Goal: Task Accomplishment & Management: Manage account settings

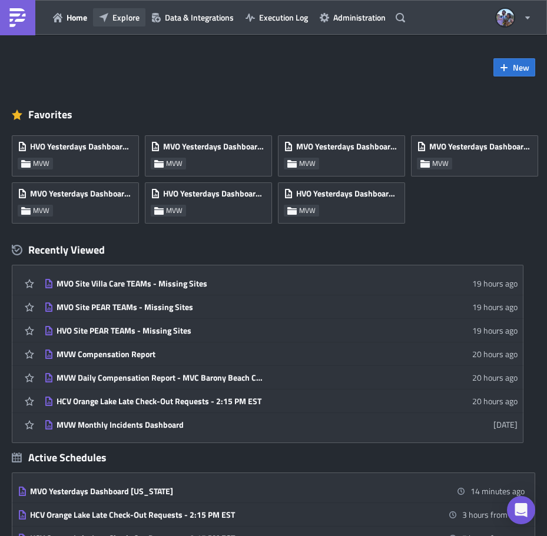
click at [111, 8] on button "Explore" at bounding box center [119, 17] width 52 height 18
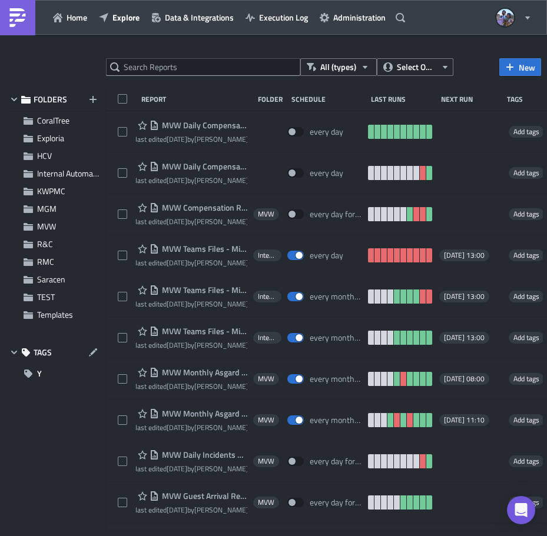
click at [29, 494] on div "FOLDERS CoralTree Exploria HCV Internal Automation KWPMC MGM MVW R&C RMC Sarace…" at bounding box center [54, 309] width 97 height 443
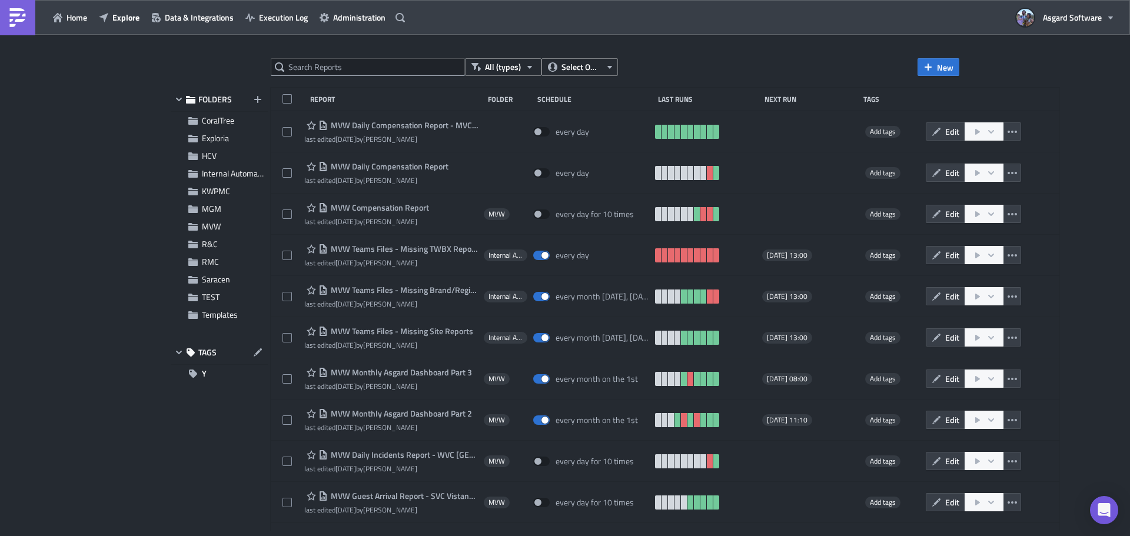
click at [137, 168] on div "All (types) Select Owner New FOLDERS CoralTree Exploria HCV Internal Automation…" at bounding box center [565, 286] width 1130 height 503
click at [1121, 5] on div "Home Explore Data & Integrations Execution Log Administration Asgard Software" at bounding box center [565, 17] width 1130 height 35
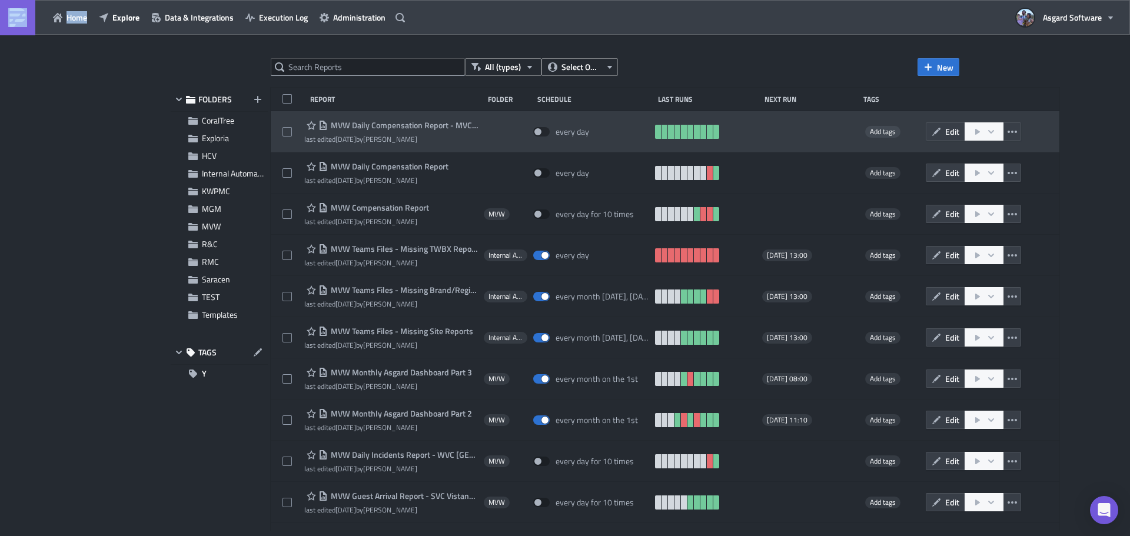
click at [394, 121] on span "MVW Daily Compensation Report - MVC Barony Beach Club" at bounding box center [403, 125] width 150 height 11
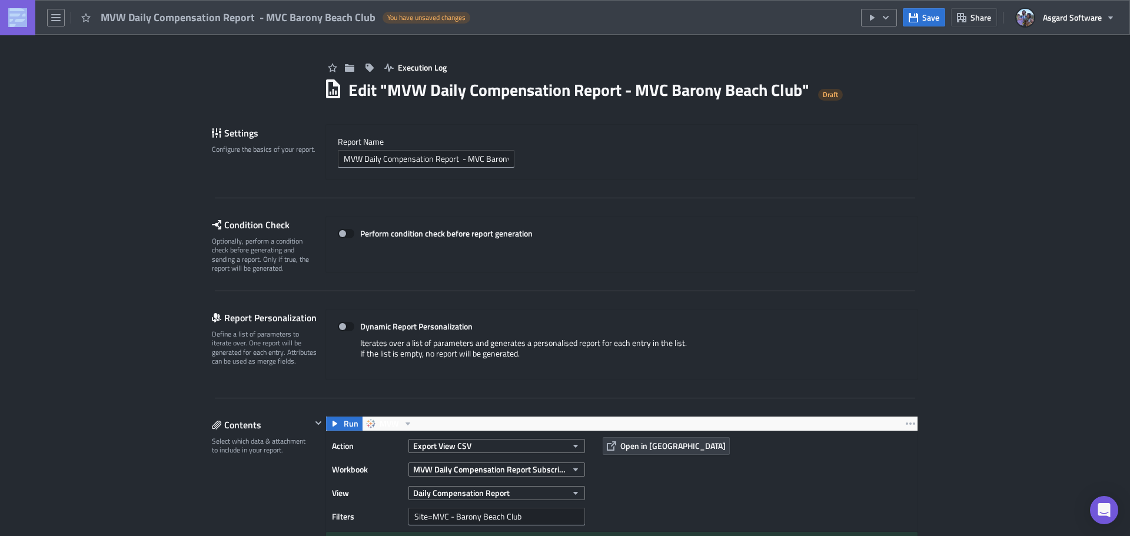
click at [22, 21] on img at bounding box center [17, 17] width 19 height 19
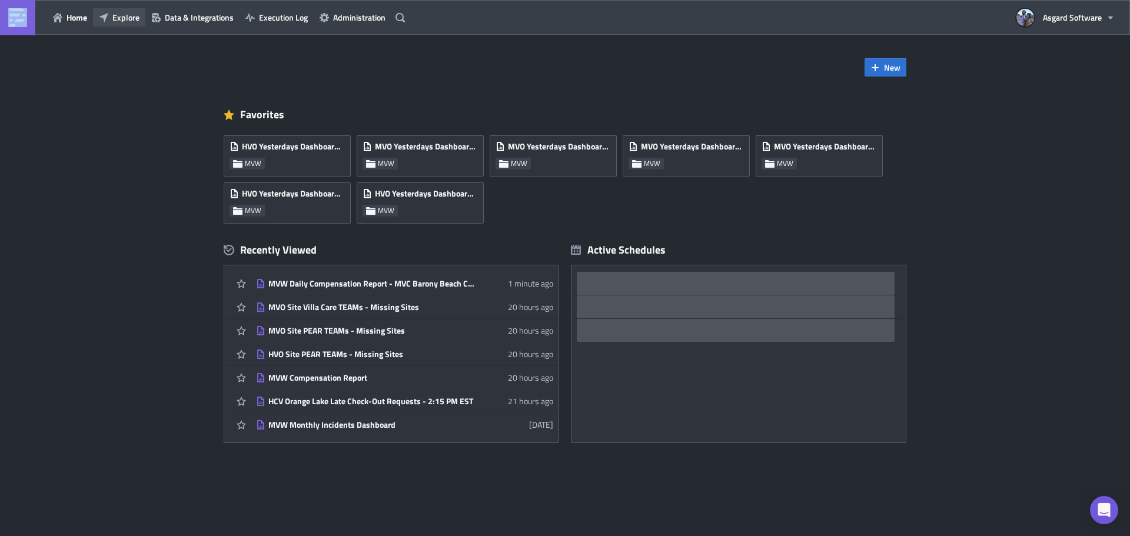
click at [127, 17] on span "Explore" at bounding box center [125, 17] width 27 height 12
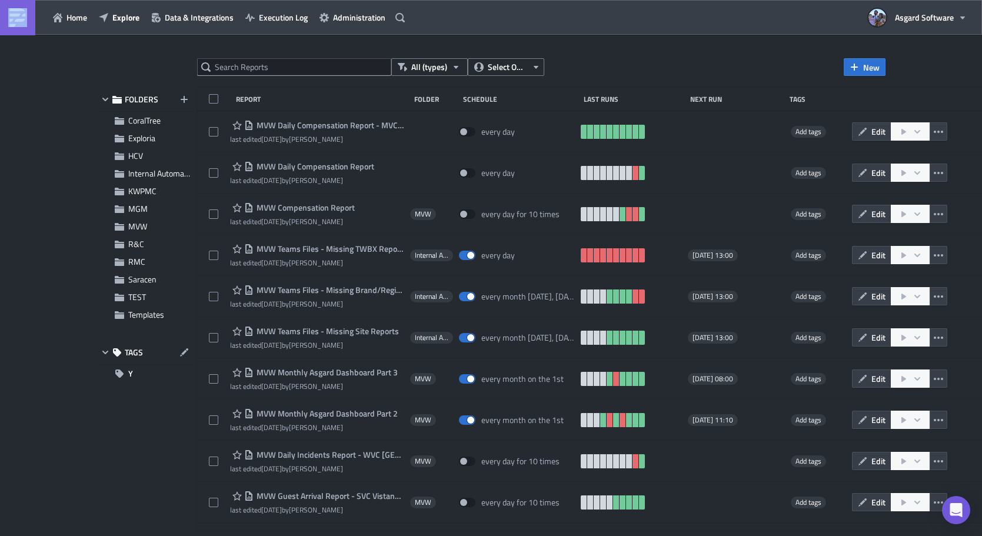
scroll to position [367, 0]
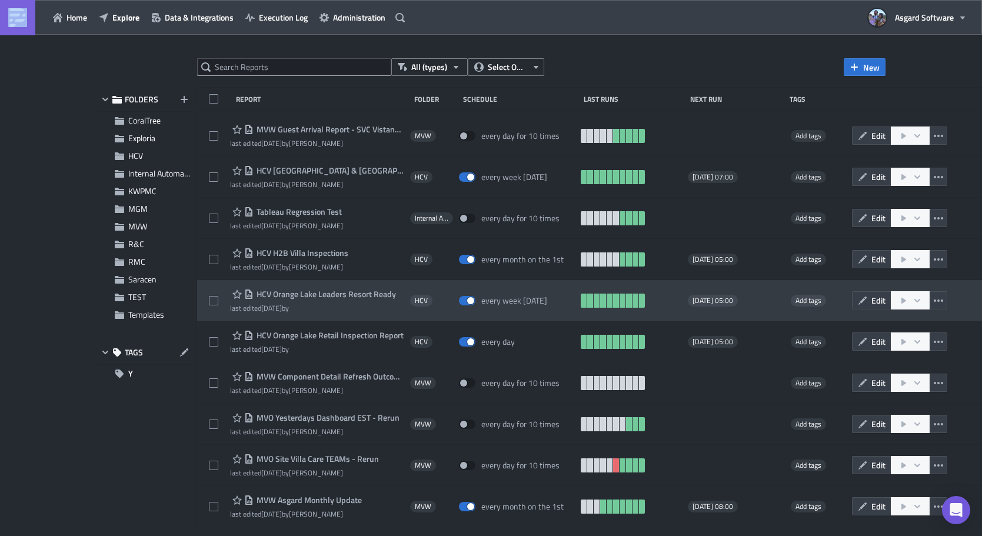
click at [964, 303] on div "HCV Orange Lake Leaders Resort Ready last edited 1 month ago by HCV every week …" at bounding box center [591, 300] width 788 height 41
click at [964, 306] on div "HCV Orange Lake Leaders Resort Ready last edited 1 month ago by HCV every week …" at bounding box center [591, 300] width 788 height 41
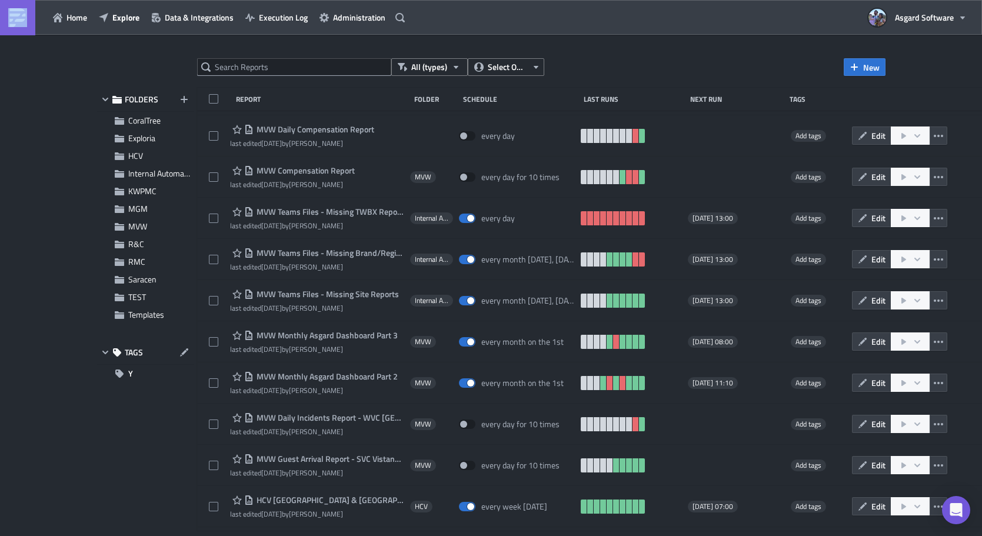
scroll to position [0, 0]
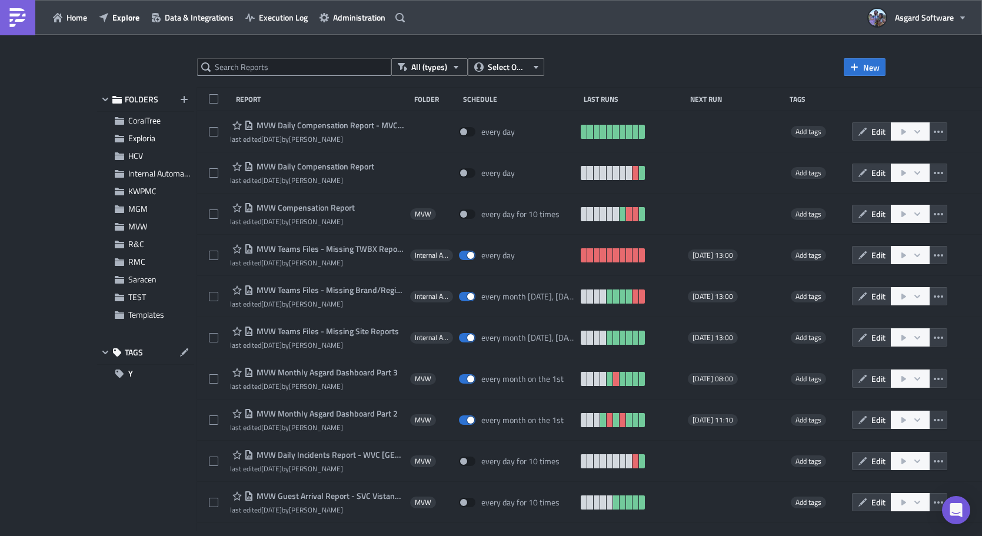
click at [170, 535] on div at bounding box center [491, 538] width 982 height 0
click at [205, 535] on div at bounding box center [491, 538] width 982 height 0
click at [201, 535] on div at bounding box center [491, 538] width 982 height 0
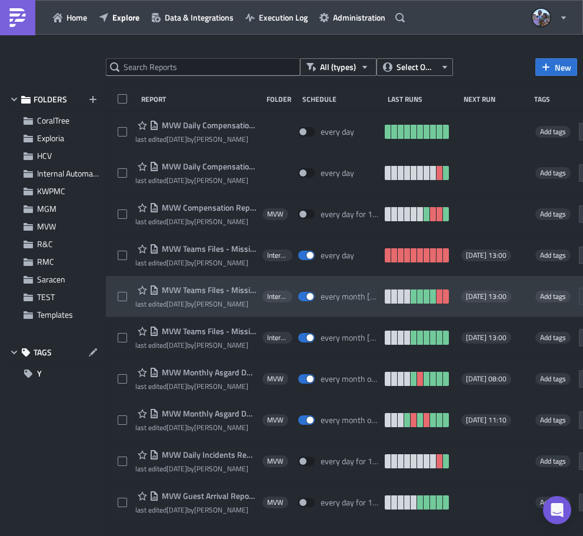
click at [583, 311] on div "MVW Teams Files - Missing Brand/Region Reports last edited 2 months ago by Jord…" at bounding box center [391, 296] width 571 height 41
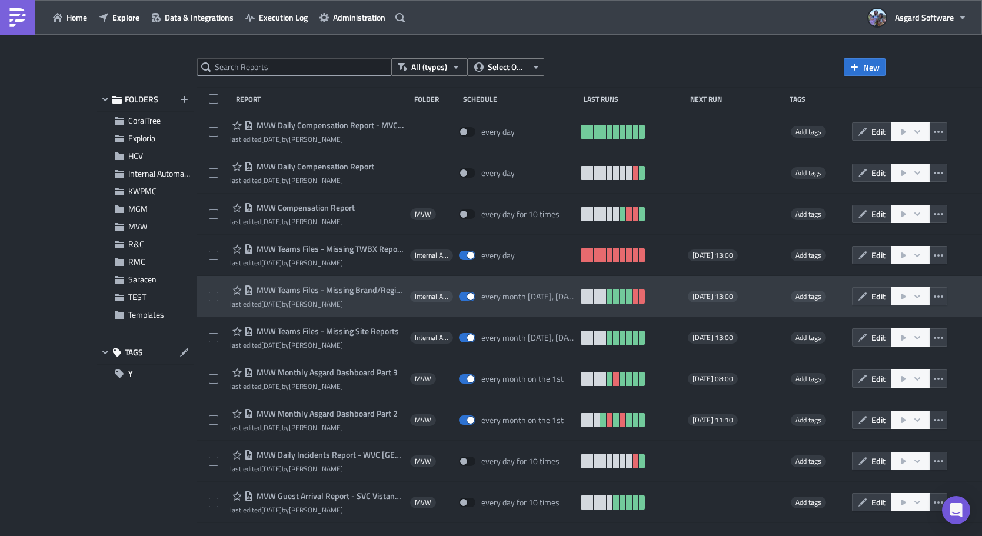
click at [386, 312] on div "MVW Teams Files - Missing Brand/Region Reports last edited 2 months ago by Jord…" at bounding box center [591, 296] width 788 height 41
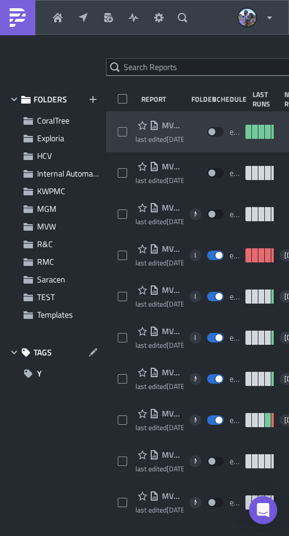
click at [116, 115] on div "MVW Daily Compensation Report - MVC Barony Beach Club last edited 1 week ago by…" at bounding box center [244, 131] width 277 height 41
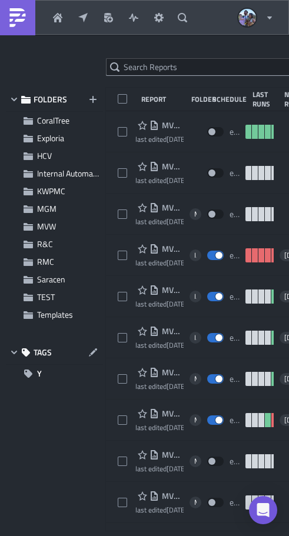
click at [183, 535] on div at bounding box center [144, 538] width 289 height 0
click at [284, 535] on div at bounding box center [144, 538] width 289 height 0
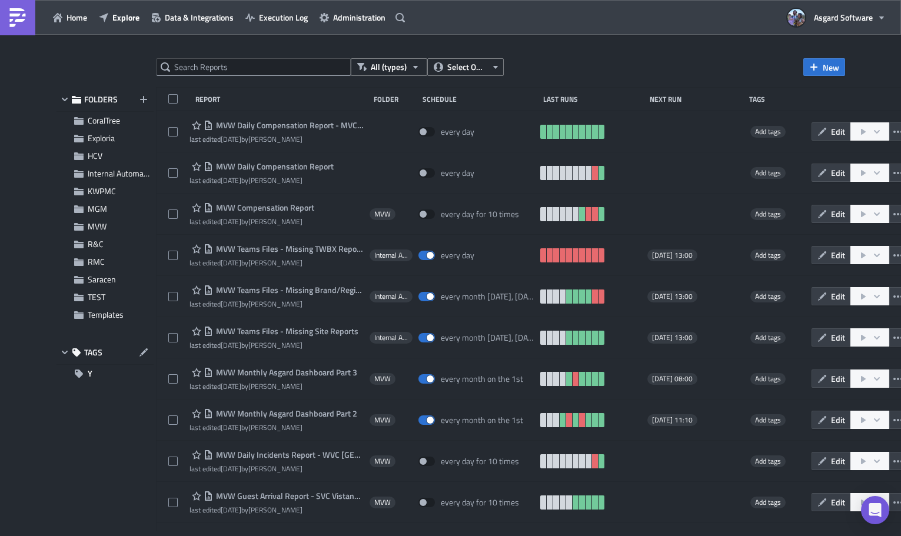
click at [47, 430] on div "All (types) Select Owner New FOLDERS CoralTree Exploria HCV Internal Automation…" at bounding box center [450, 286] width 901 height 503
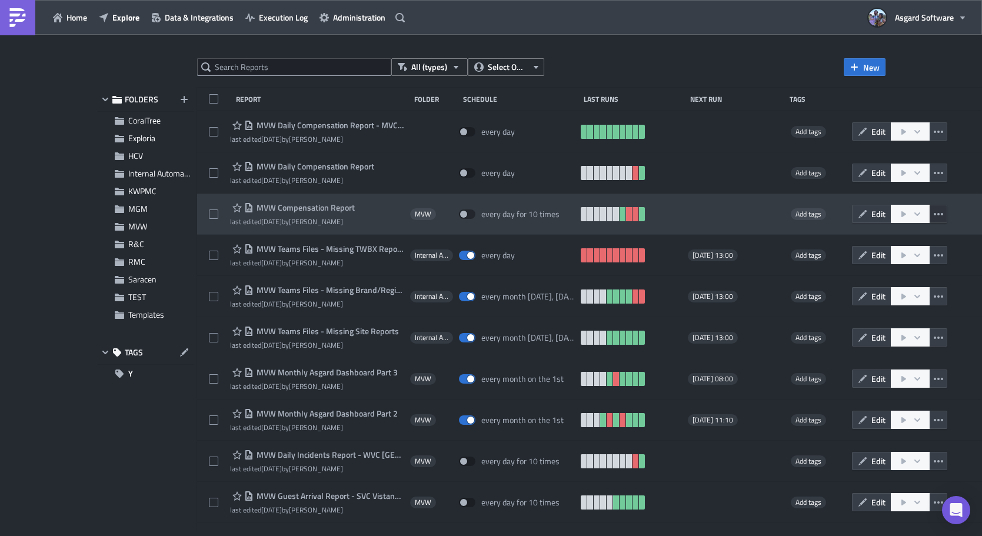
click at [934, 217] on icon "button" at bounding box center [938, 213] width 9 height 9
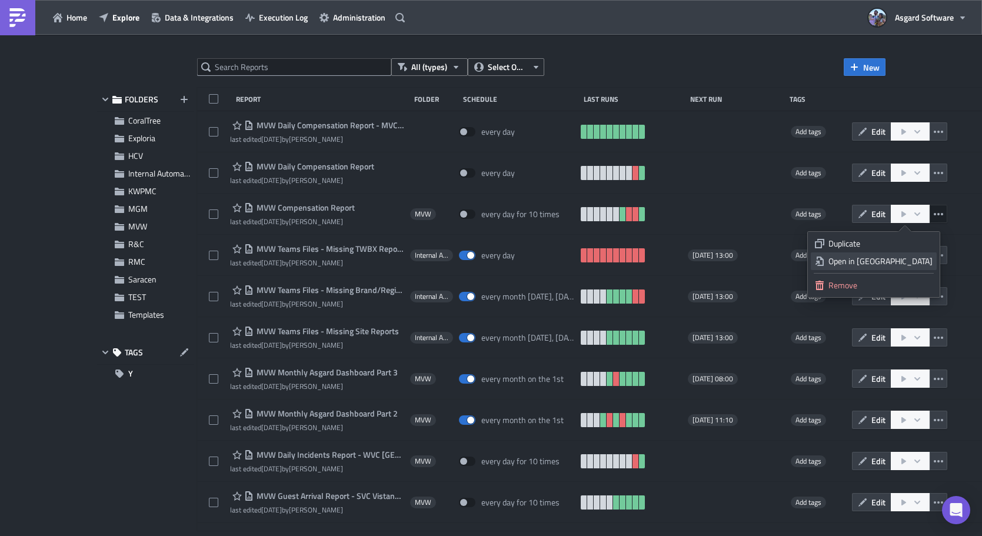
click at [916, 257] on div "Open in New Tab" at bounding box center [880, 261] width 104 height 12
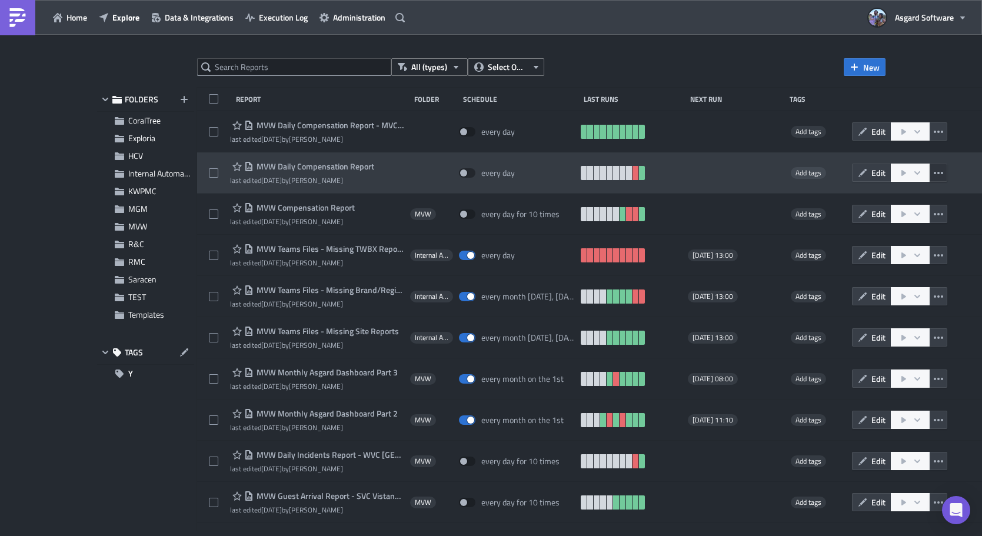
click at [934, 171] on icon "button" at bounding box center [938, 172] width 9 height 9
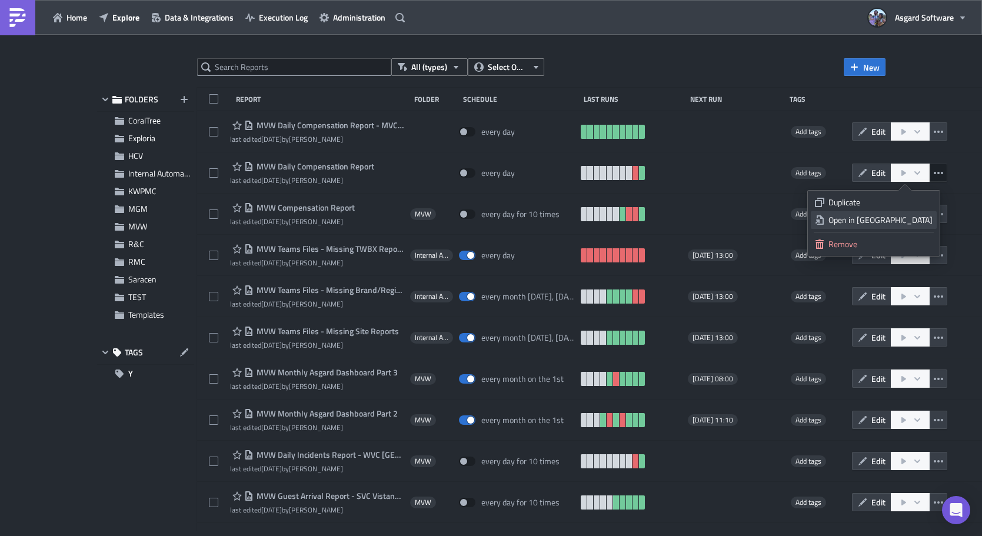
drag, startPoint x: 906, startPoint y: 219, endPoint x: 898, endPoint y: 215, distance: 8.7
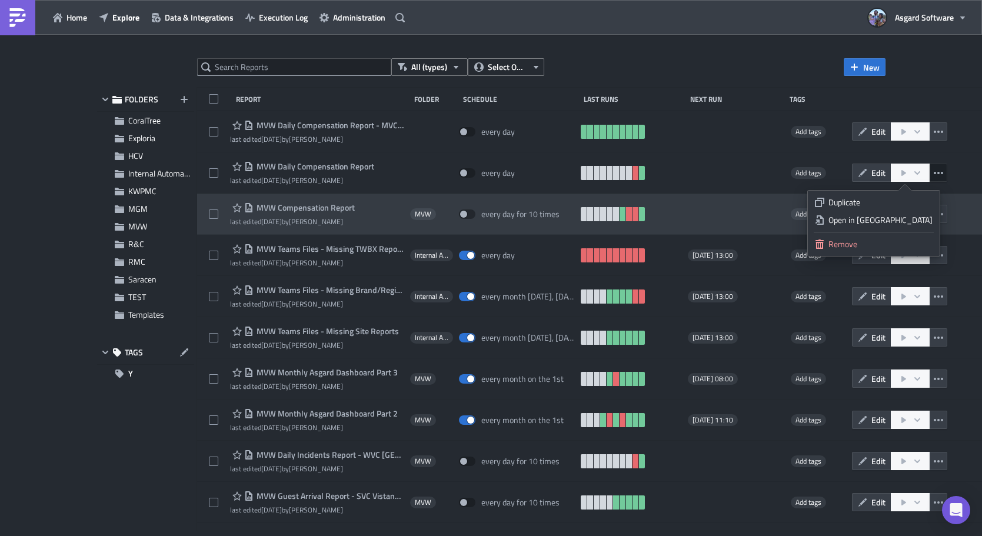
click at [906, 218] on div "Open in New Tab" at bounding box center [880, 220] width 104 height 12
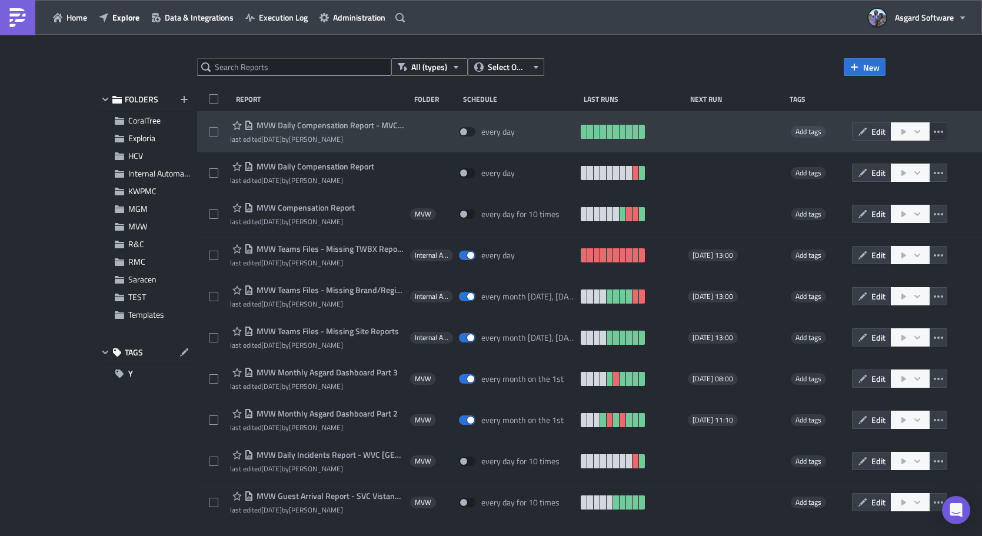
click at [934, 128] on icon "button" at bounding box center [938, 131] width 9 height 9
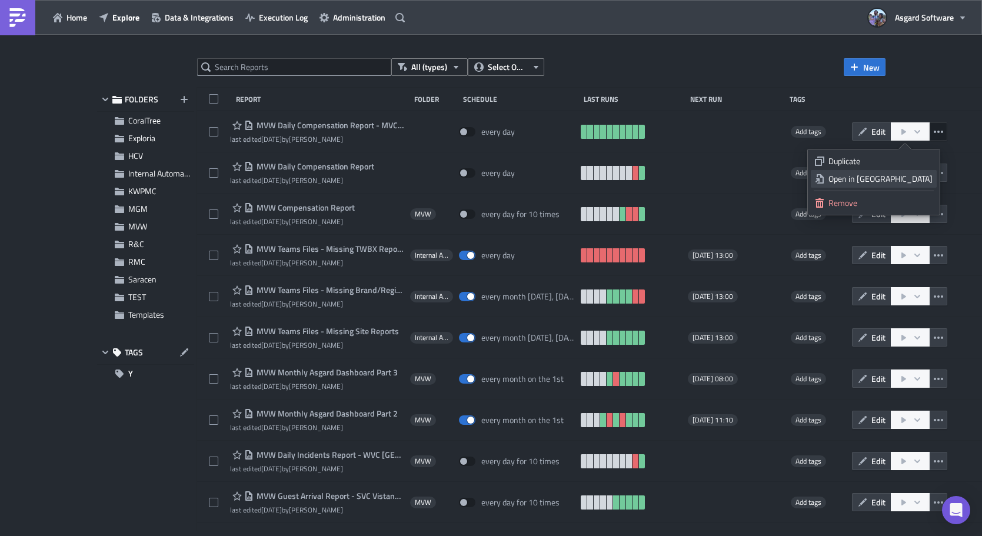
click at [916, 182] on div "Open in New Tab" at bounding box center [880, 179] width 104 height 12
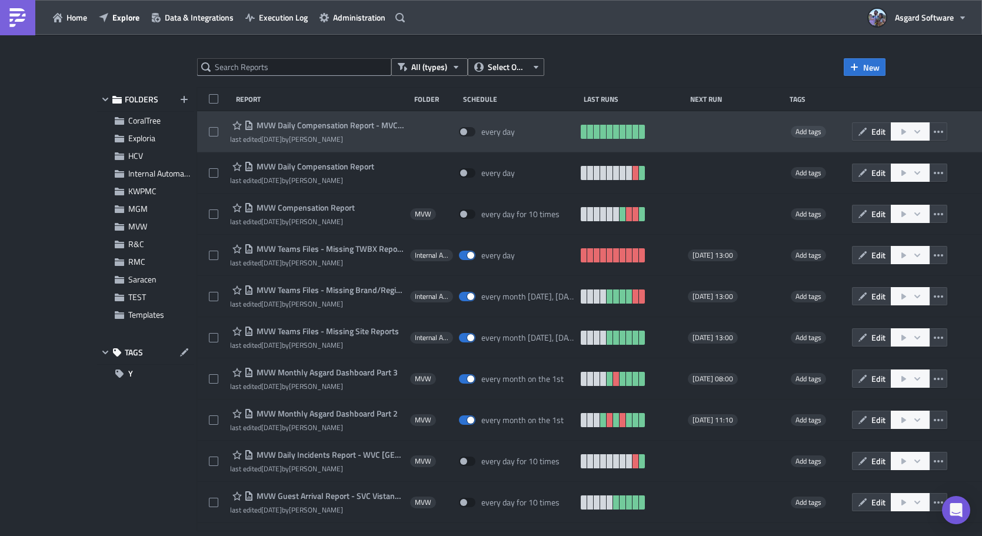
click at [720, 127] on div at bounding box center [735, 132] width 94 height 24
click at [863, 134] on button "Edit" at bounding box center [871, 131] width 39 height 18
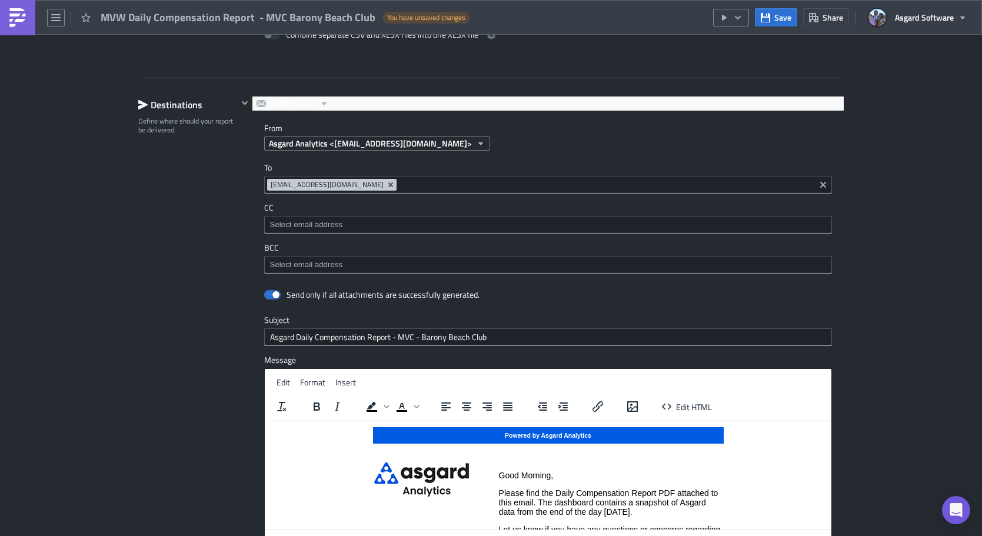
scroll to position [974, 0]
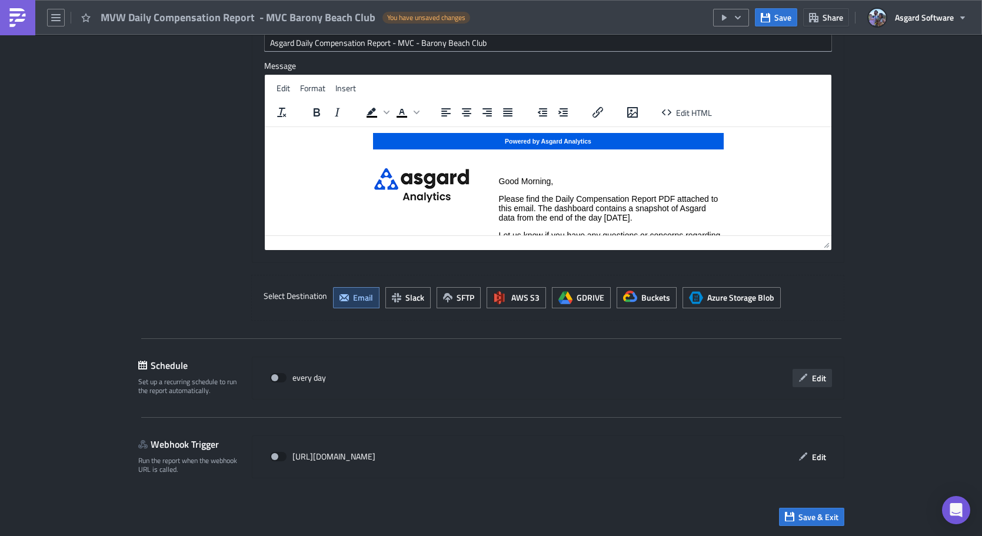
click at [812, 375] on span "Edit" at bounding box center [819, 378] width 14 height 12
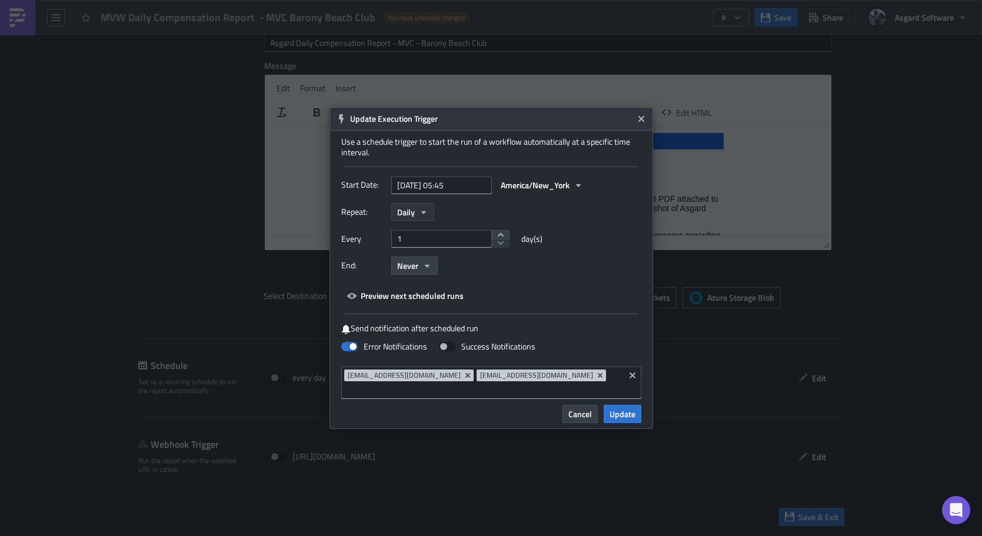
click at [422, 217] on icon "button" at bounding box center [423, 212] width 9 height 9
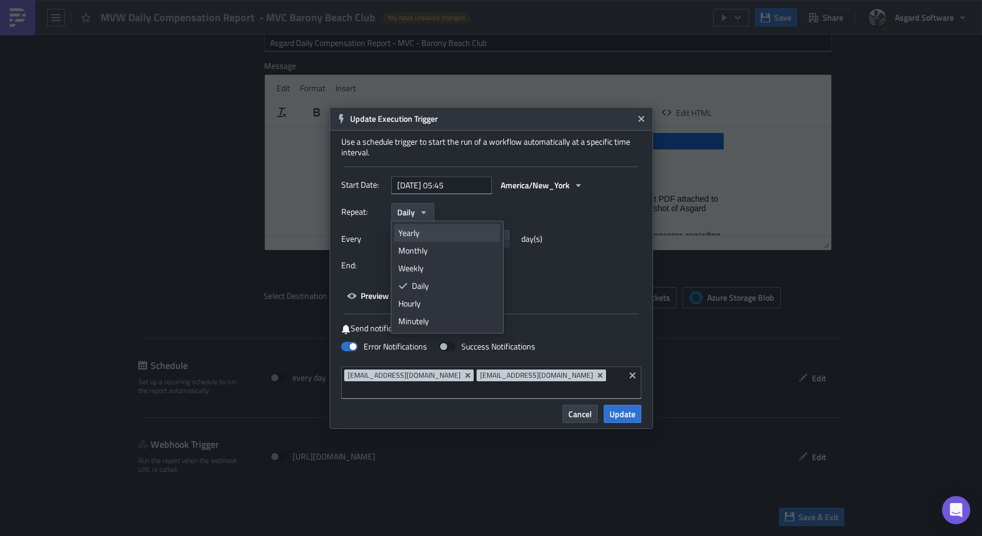
click at [433, 239] on div "Yearly" at bounding box center [447, 233] width 98 height 12
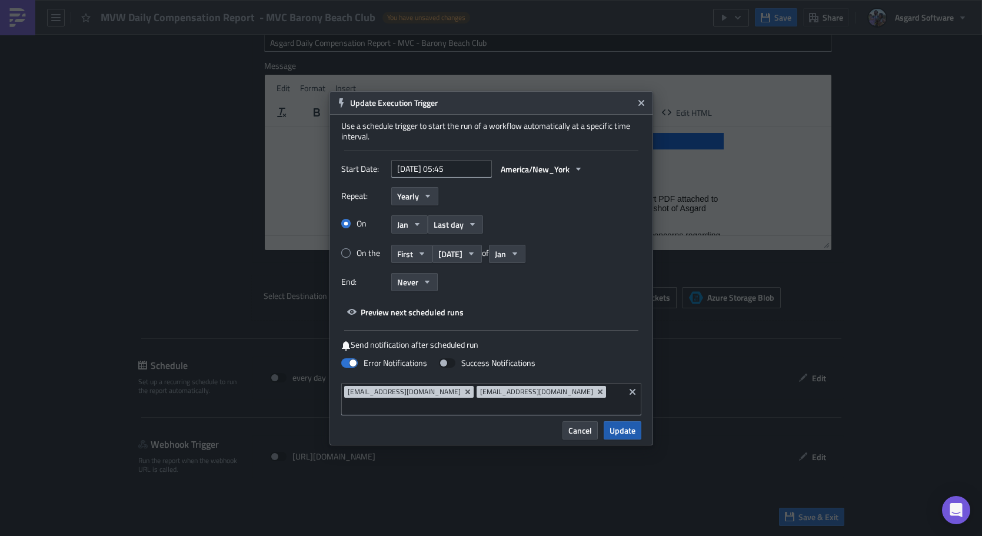
click at [616, 425] on span "Update" at bounding box center [623, 430] width 26 height 12
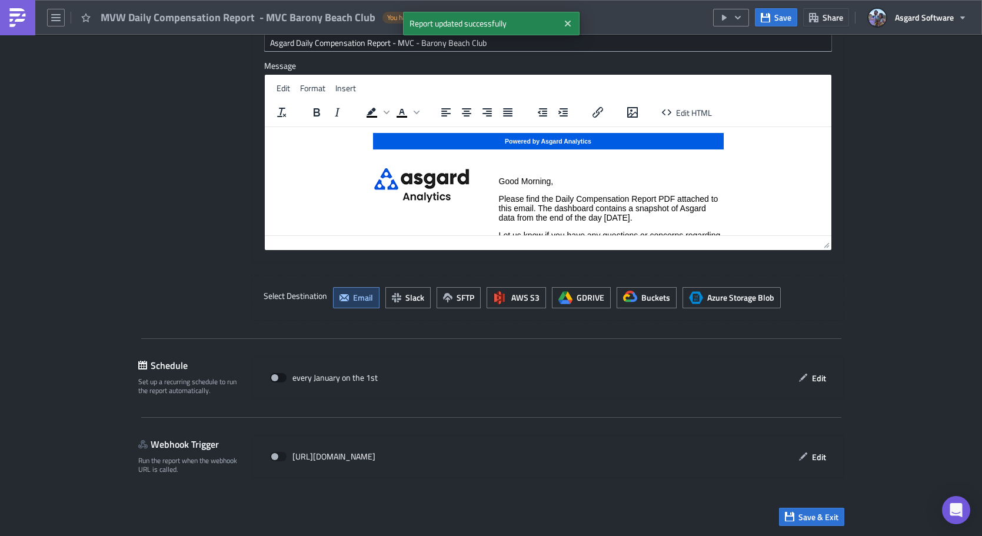
click at [271, 380] on span at bounding box center [278, 377] width 16 height 9
click at [272, 380] on input "checkbox" at bounding box center [276, 378] width 8 height 8
checkbox input "true"
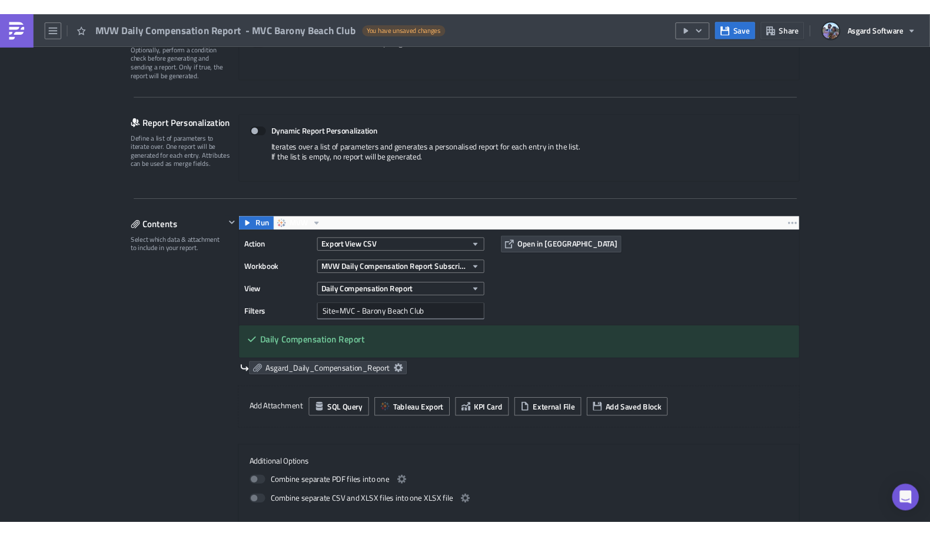
scroll to position [471, 0]
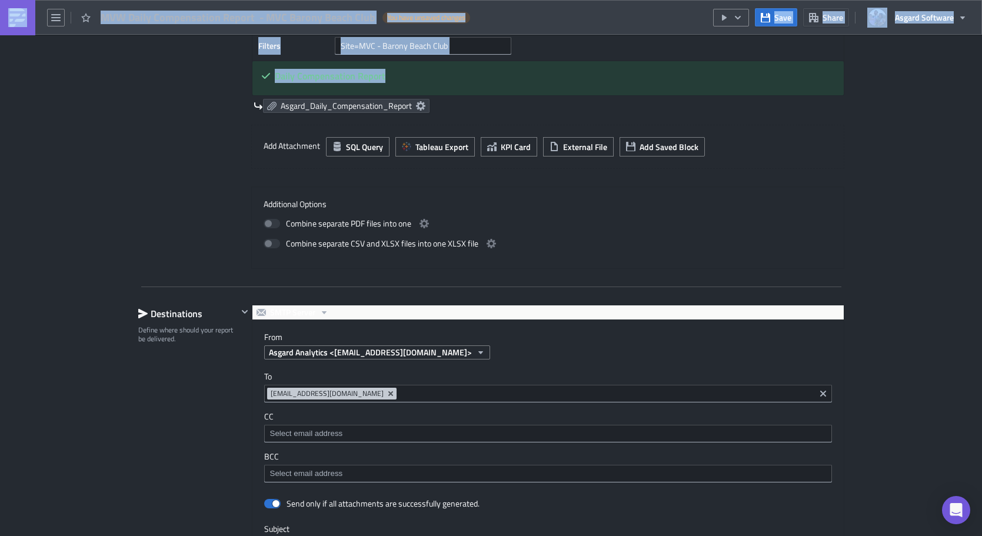
drag, startPoint x: 980, startPoint y: 24, endPoint x: 970, endPoint y: 94, distance: 70.7
click at [970, 94] on div "MVW Daily Compensation Report - MVC Barony Beach Club You have unsaved changes …" at bounding box center [491, 269] width 982 height 538
click at [940, 85] on div "Execution Log Edit " MVW Daily Compensation Report - MVC Barony Beach Club " Dr…" at bounding box center [491, 302] width 982 height 1477
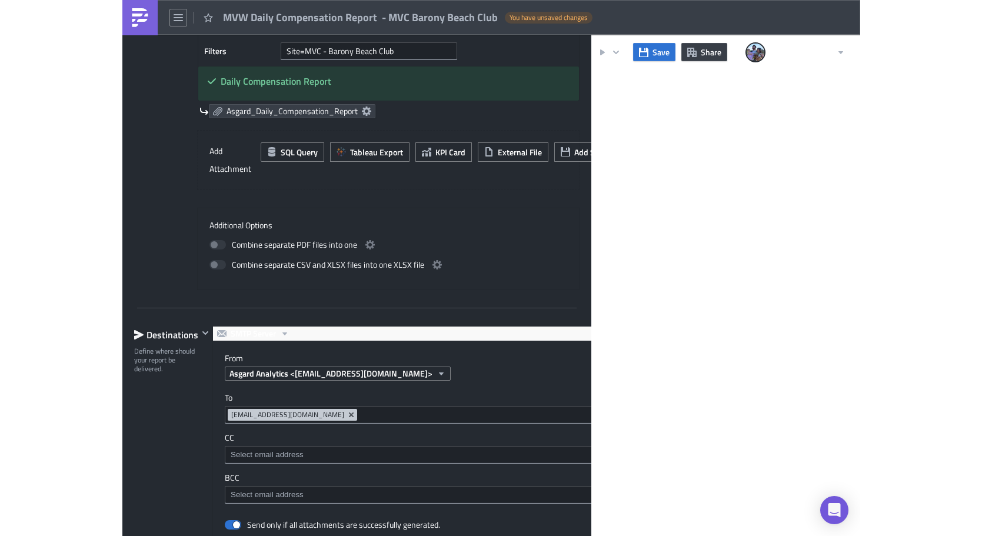
scroll to position [465, 0]
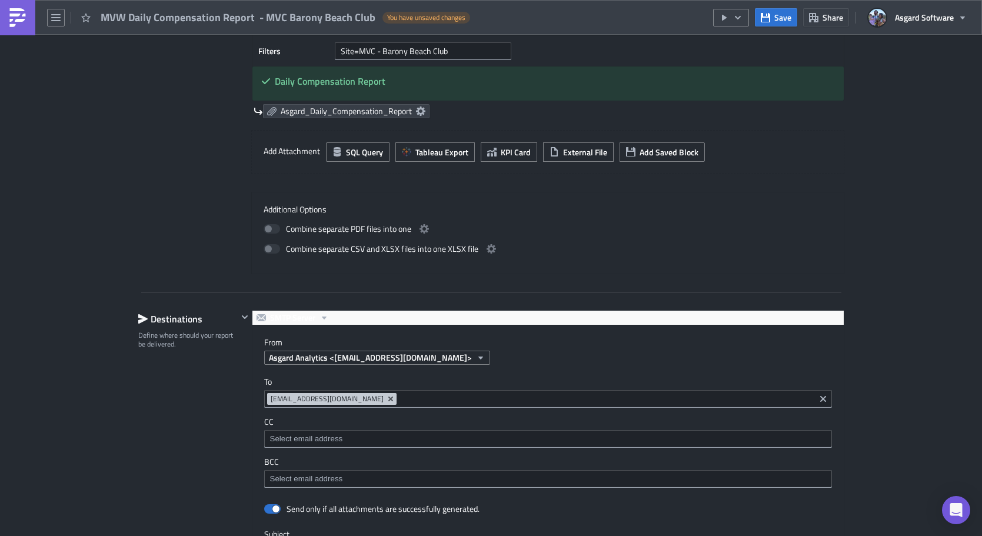
click at [916, 137] on div "Execution Log Edit " MVW Daily Compensation Report - MVC Barony Beach Club " Dr…" at bounding box center [491, 307] width 982 height 1477
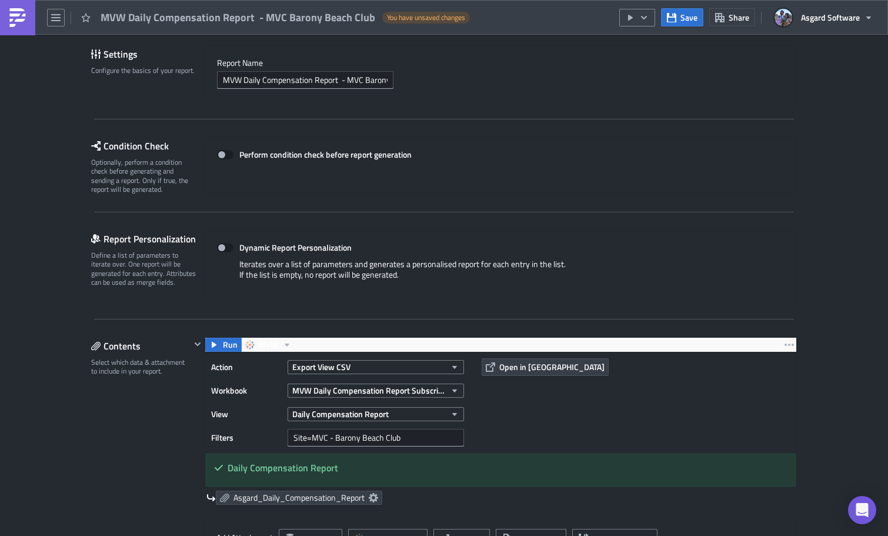
scroll to position [0, 0]
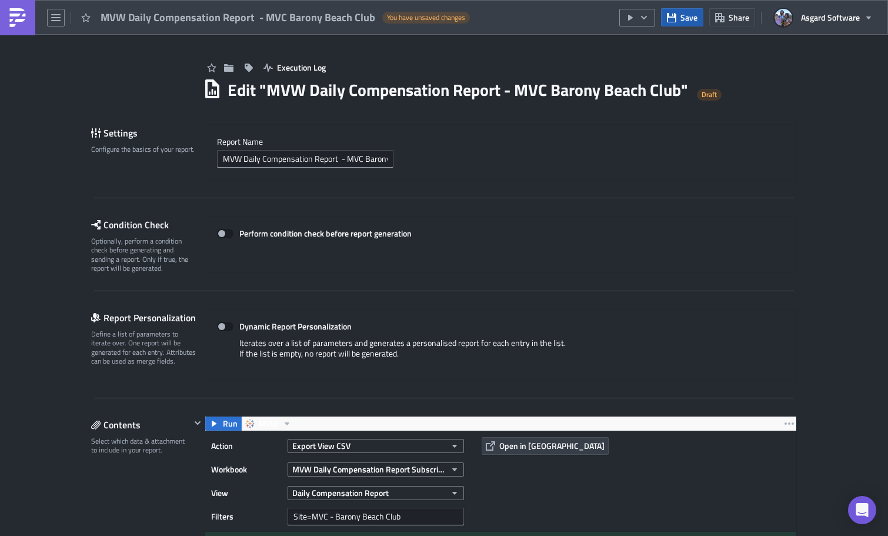
click at [686, 16] on span "Save" at bounding box center [689, 17] width 17 height 12
drag, startPoint x: 22, startPoint y: 19, endPoint x: 19, endPoint y: 31, distance: 11.7
click at [22, 19] on img at bounding box center [17, 17] width 19 height 19
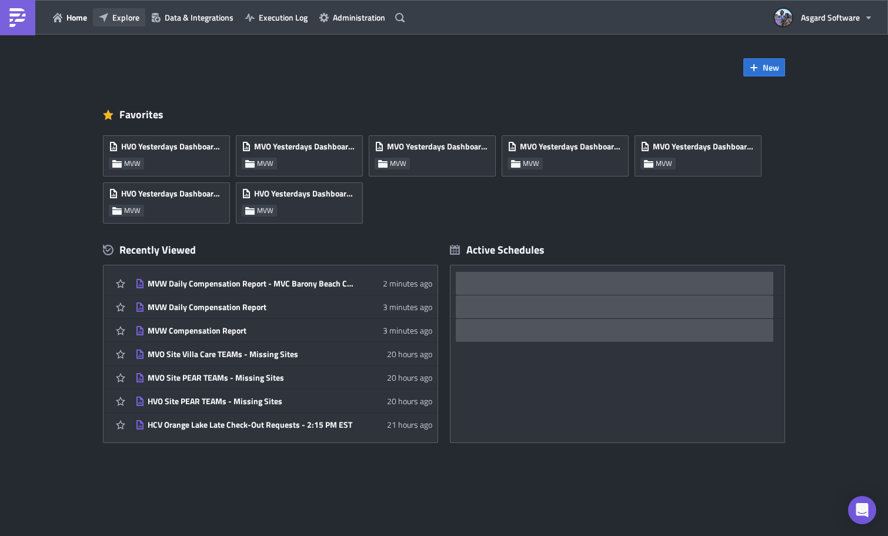
click at [119, 18] on span "Explore" at bounding box center [125, 17] width 27 height 12
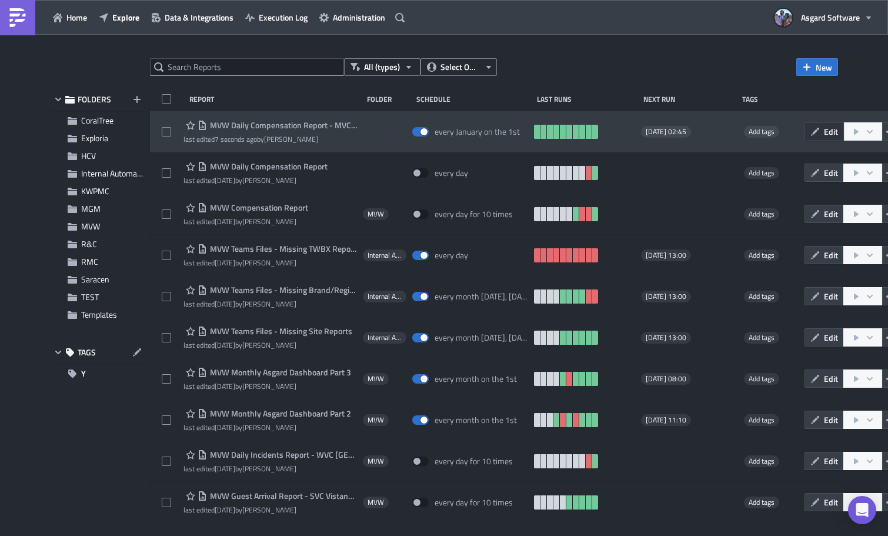
click at [811, 129] on icon "button" at bounding box center [815, 131] width 9 height 9
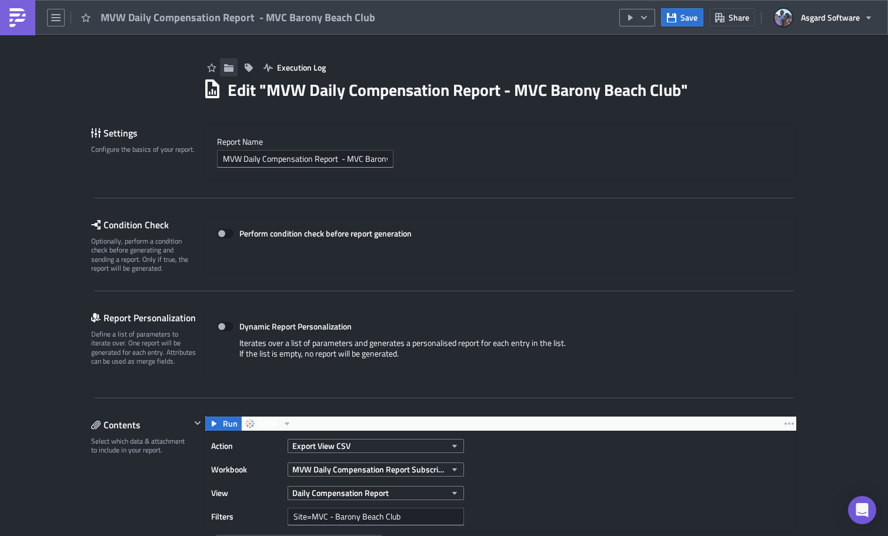
click at [227, 71] on icon "button" at bounding box center [228, 68] width 9 height 8
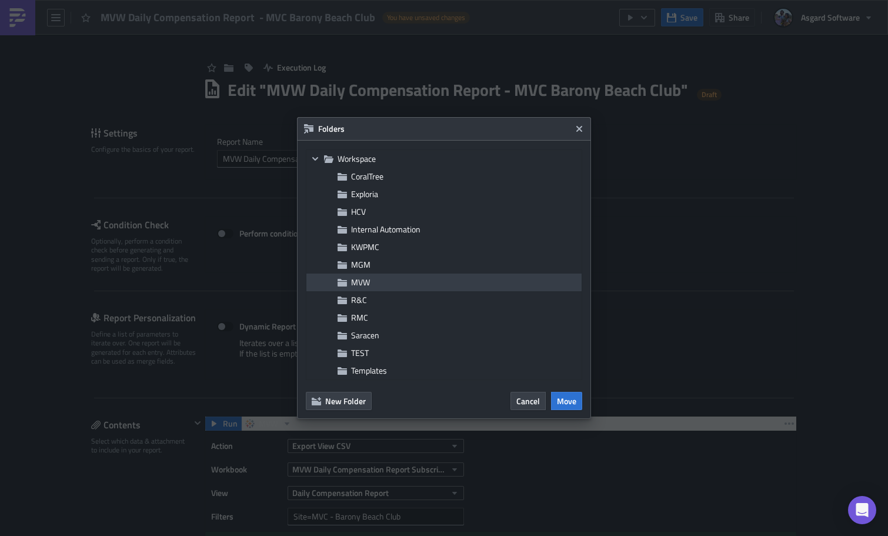
click at [374, 277] on span "MVW" at bounding box center [465, 282] width 228 height 11
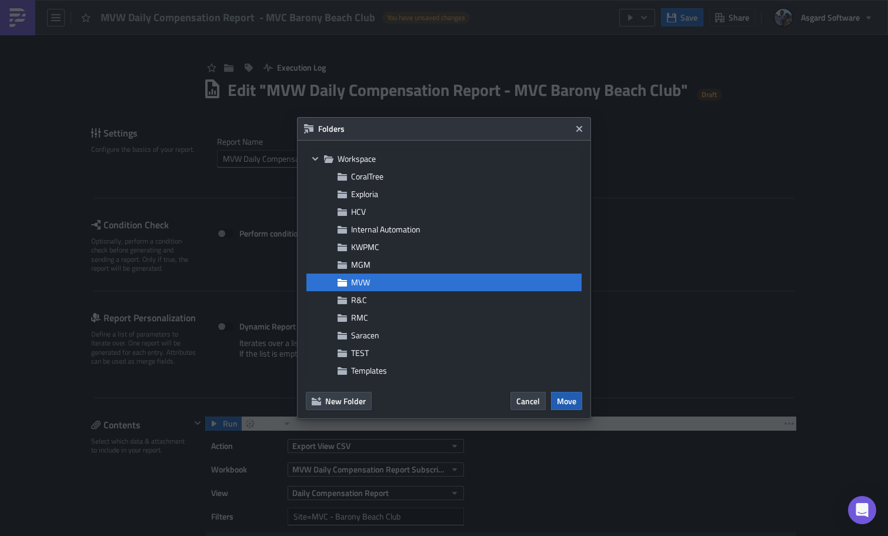
click at [565, 400] on span "Move" at bounding box center [566, 401] width 19 height 12
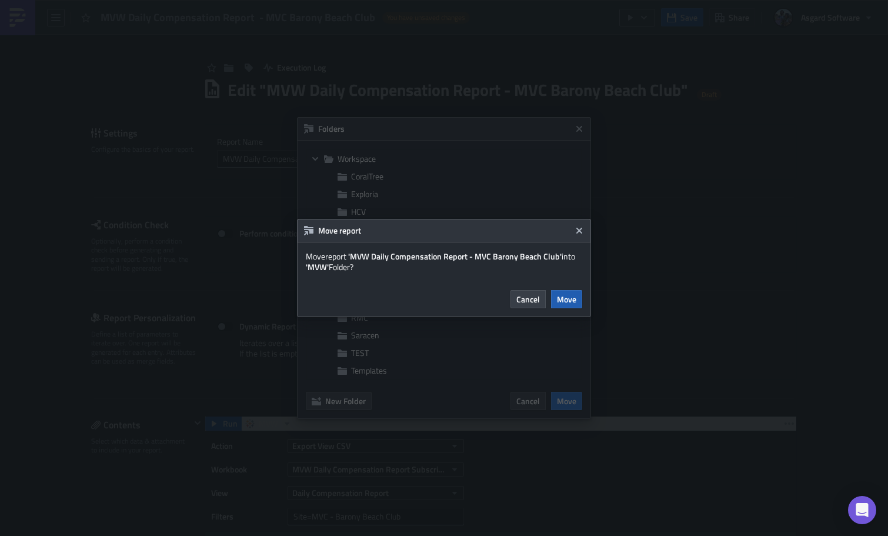
click at [570, 292] on button "Move" at bounding box center [566, 299] width 31 height 18
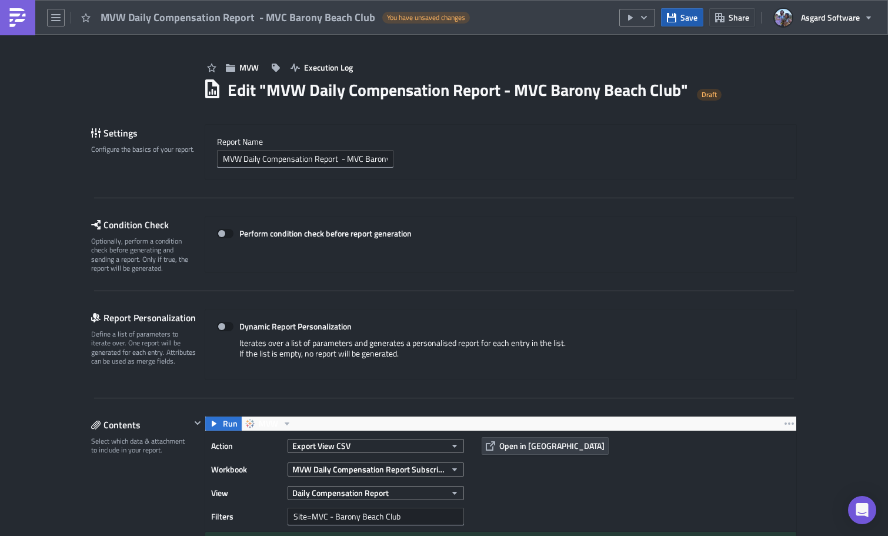
click at [691, 18] on span "Save" at bounding box center [689, 17] width 17 height 12
click at [22, 17] on img at bounding box center [17, 17] width 19 height 19
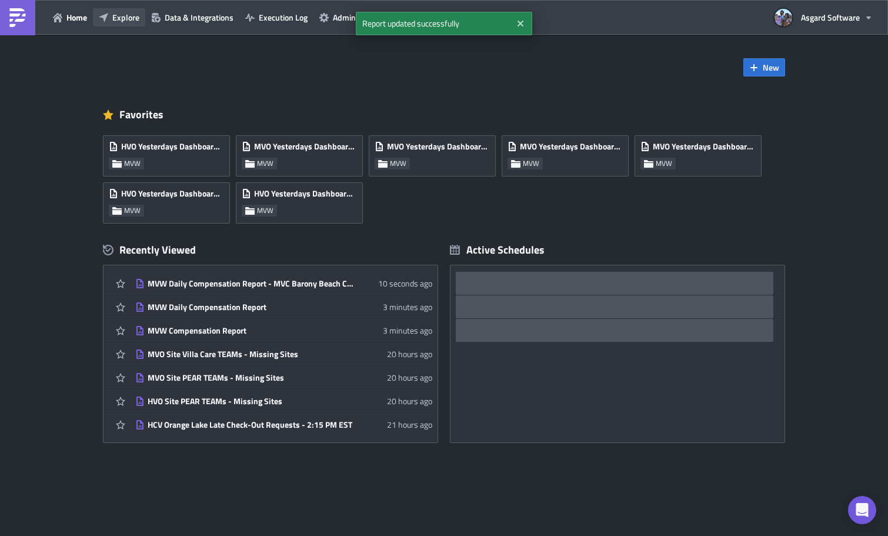
click at [109, 12] on button "Explore" at bounding box center [119, 17] width 52 height 18
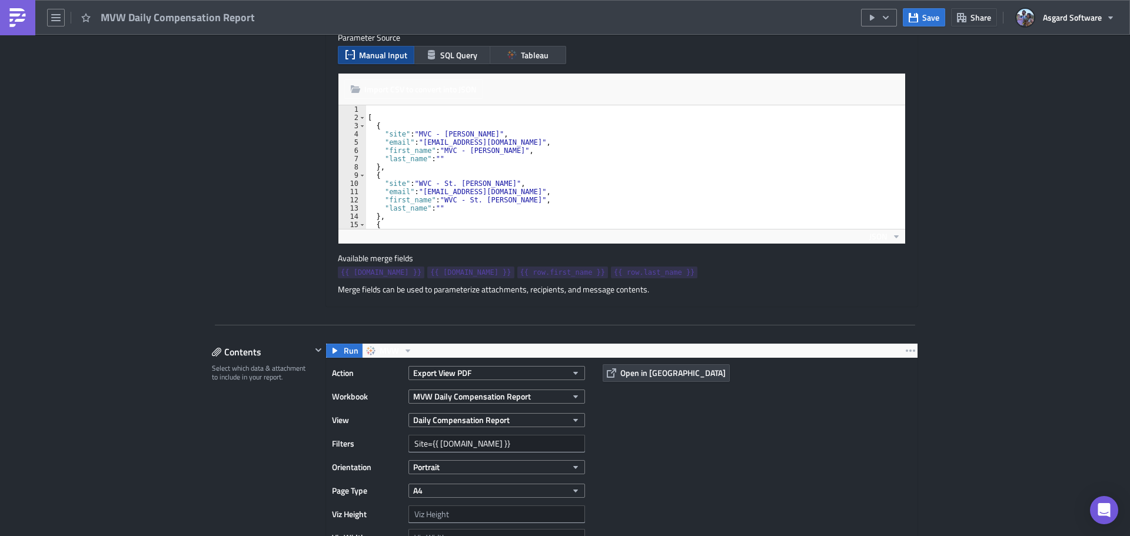
scroll to position [353, 0]
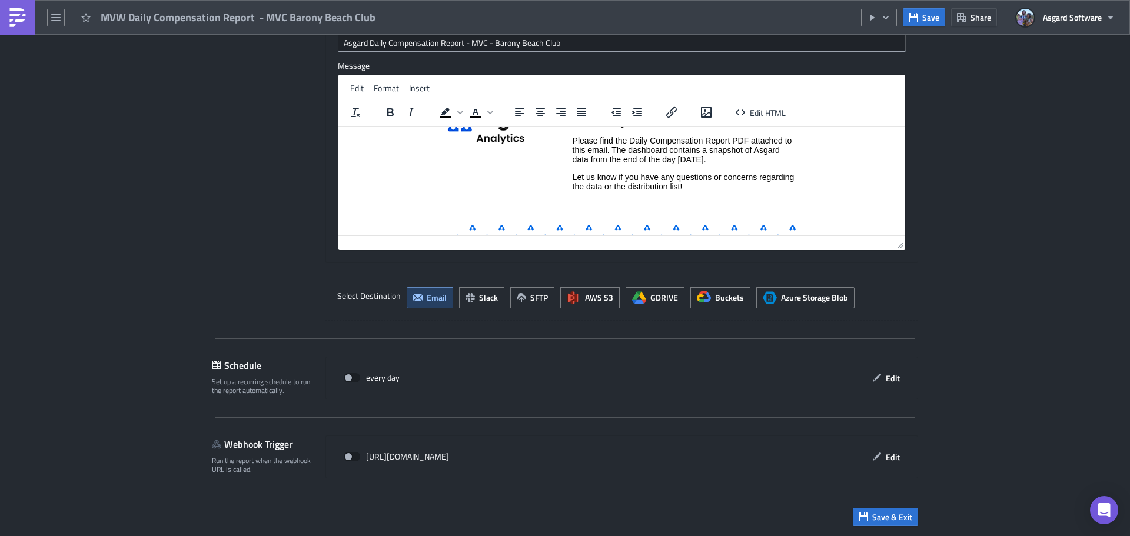
scroll to position [104, 0]
